Goal: Navigation & Orientation: Find specific page/section

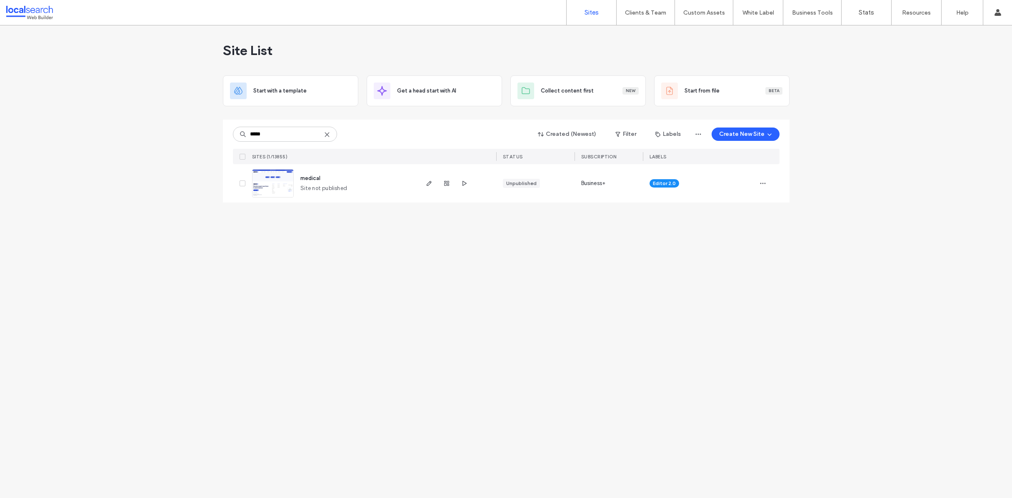
click at [327, 132] on icon at bounding box center [327, 134] width 7 height 7
type input "********"
click at [396, 275] on div "Site List Start with a template Get a head start with AI Collect content first …" at bounding box center [506, 261] width 1012 height 472
click at [463, 180] on icon "button" at bounding box center [464, 183] width 7 height 7
click at [707, 35] on label "Custom Templates" at bounding box center [705, 34] width 49 height 6
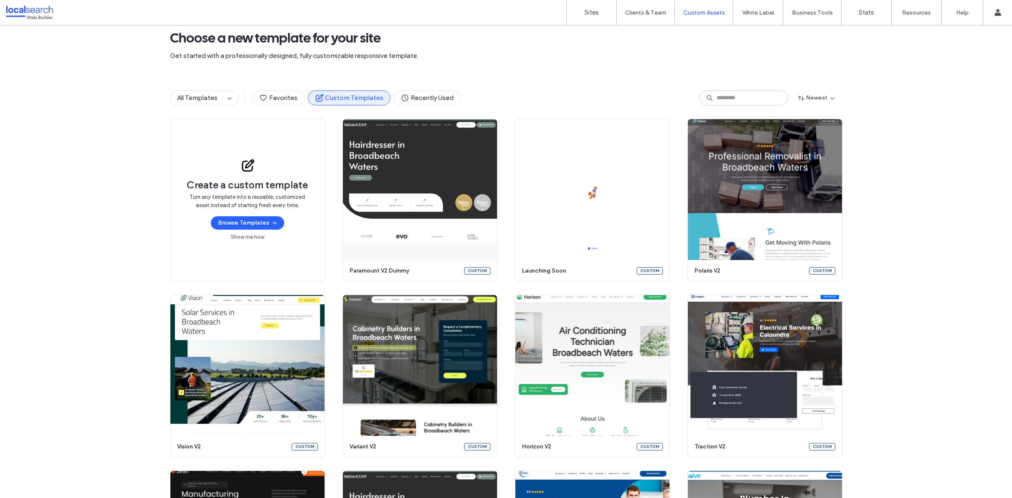
scroll to position [20, 0]
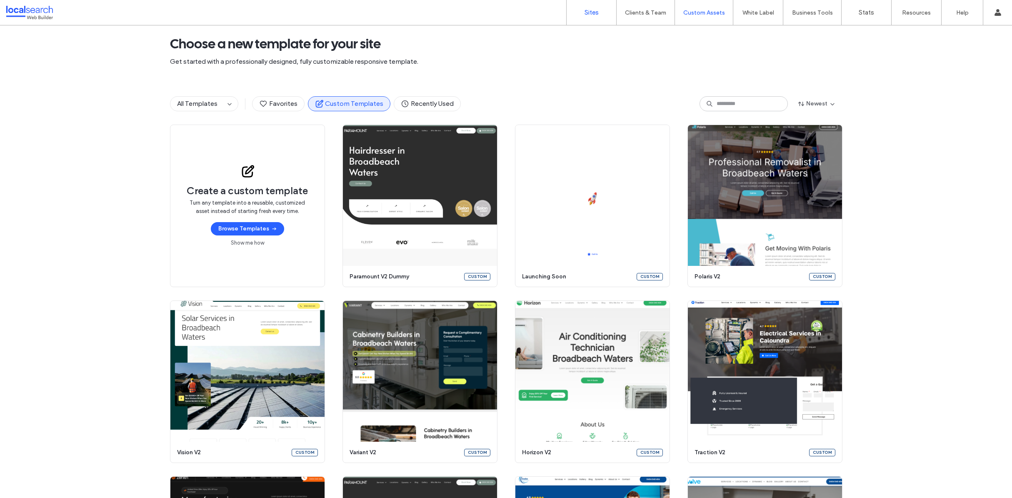
click at [594, 13] on label "Sites" at bounding box center [591, 12] width 14 height 7
